Goal: Information Seeking & Learning: Learn about a topic

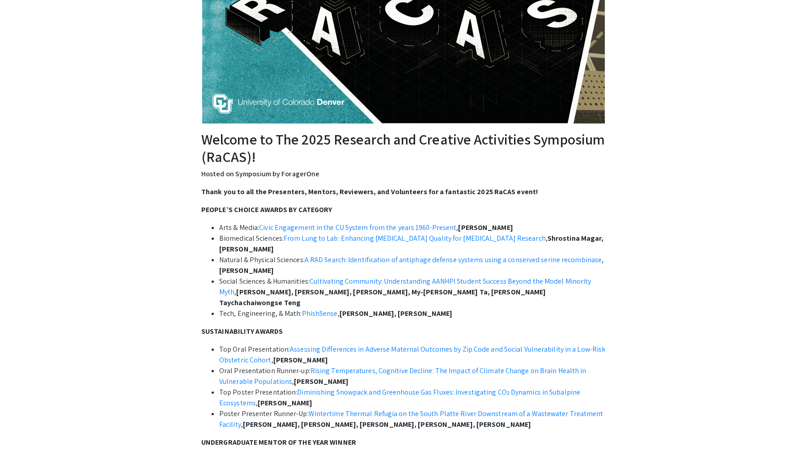
scroll to position [187, 0]
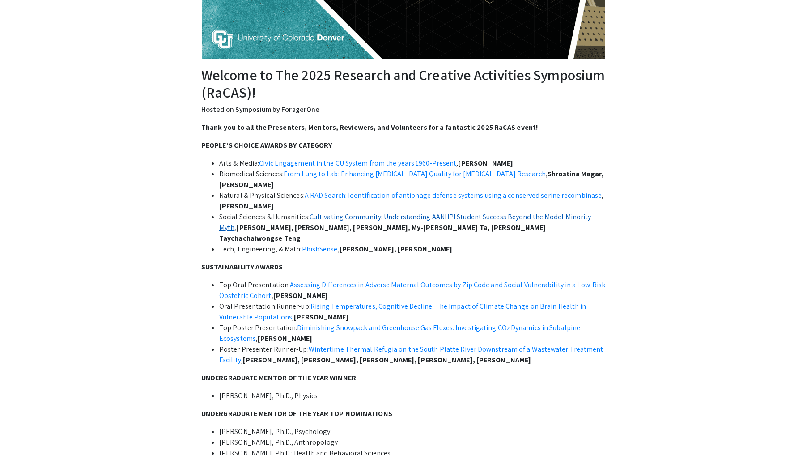
click at [375, 218] on link "Cultivating Community: Understanding AANHPI Student Success Beyond the Model Mi…" at bounding box center [405, 222] width 372 height 20
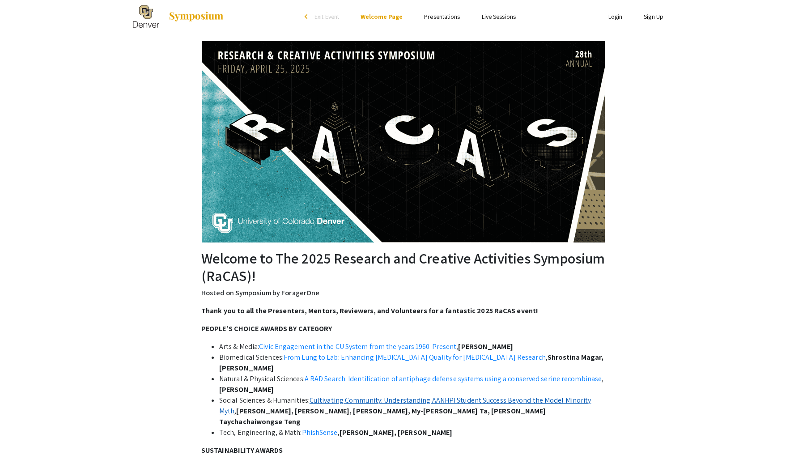
scroll to position [0, 0]
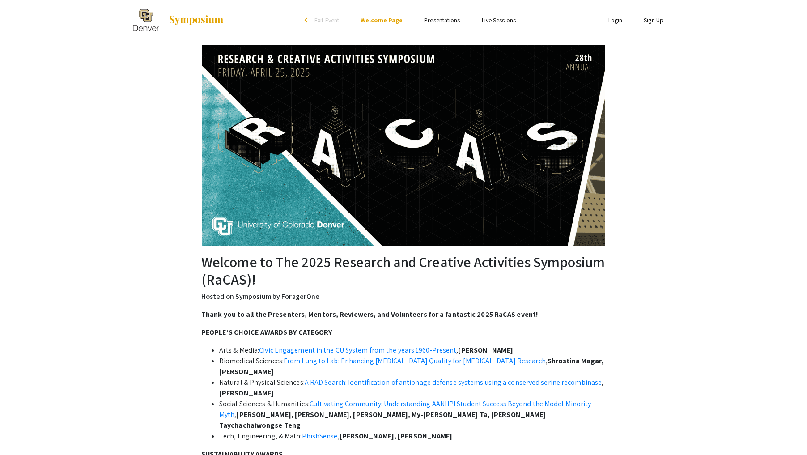
click at [293, 110] on img at bounding box center [403, 145] width 403 height 201
click at [146, 18] on img at bounding box center [146, 20] width 26 height 22
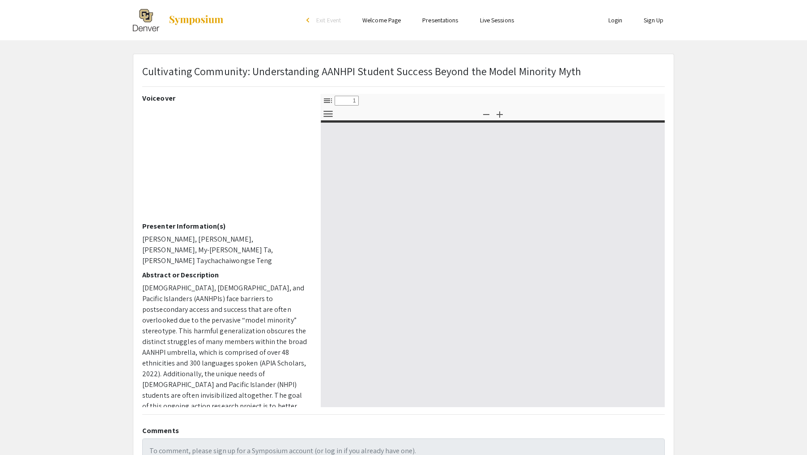
select select "custom"
type input "0"
select select "auto"
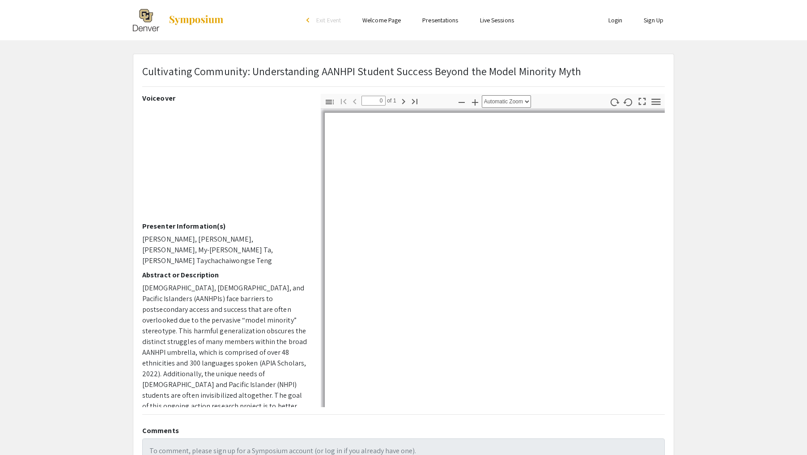
type input "1"
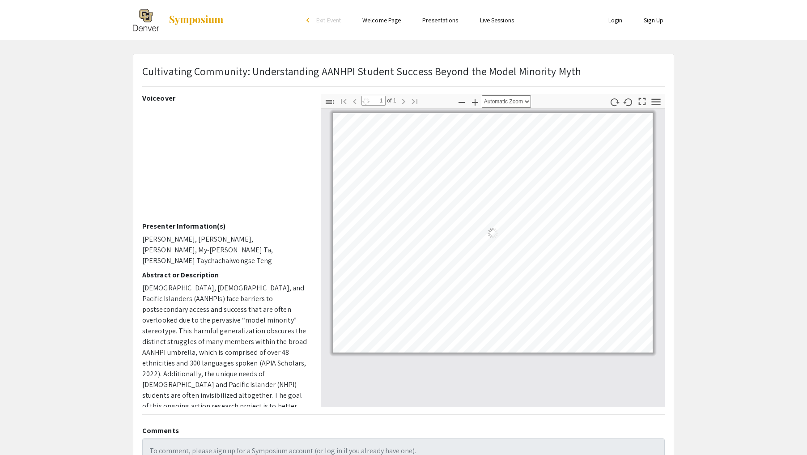
select select "auto"
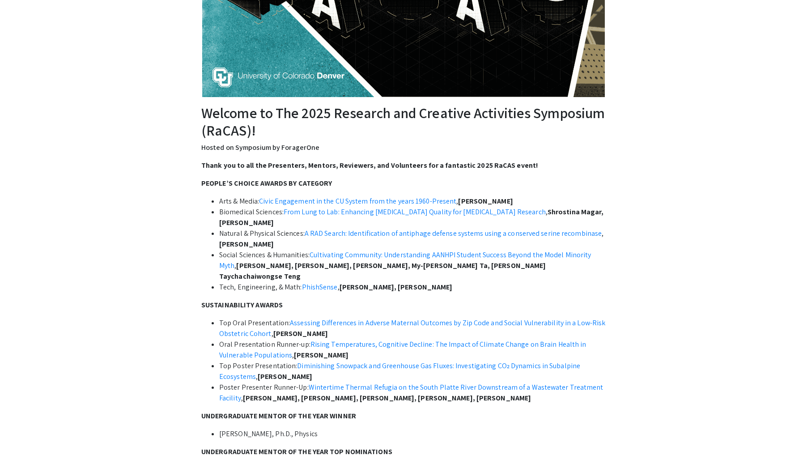
scroll to position [158, 0]
